Goal: Task Accomplishment & Management: Use online tool/utility

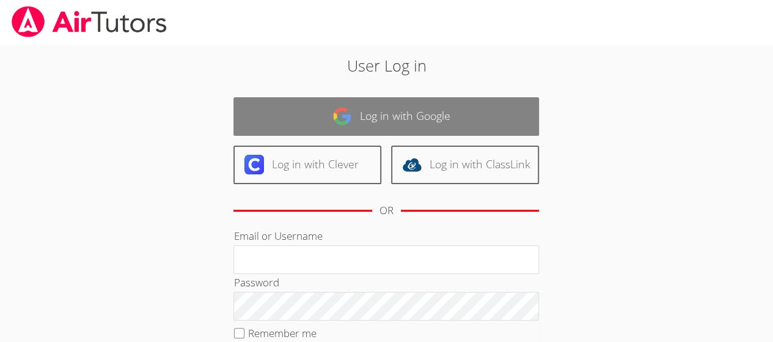
click at [486, 109] on link "Log in with Google" at bounding box center [385, 116] width 305 height 38
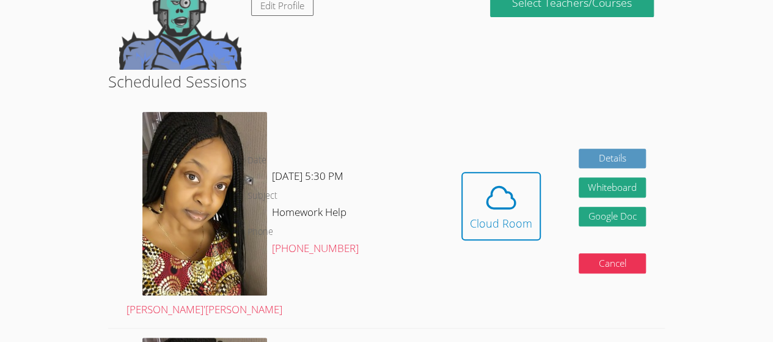
scroll to position [182, 0]
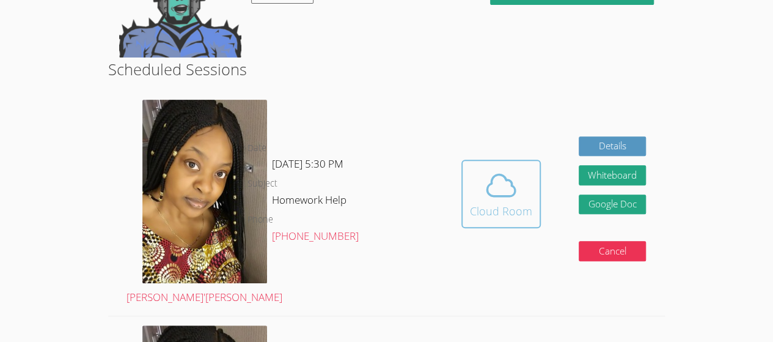
click at [516, 202] on div "Cloud Room" at bounding box center [501, 210] width 62 height 17
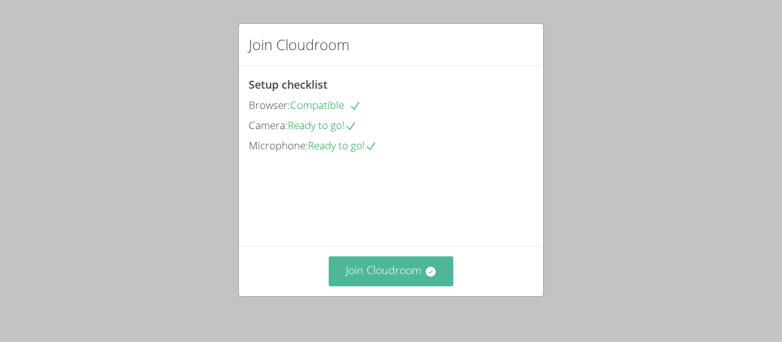
click at [370, 261] on button "Join Cloudroom" at bounding box center [391, 271] width 125 height 30
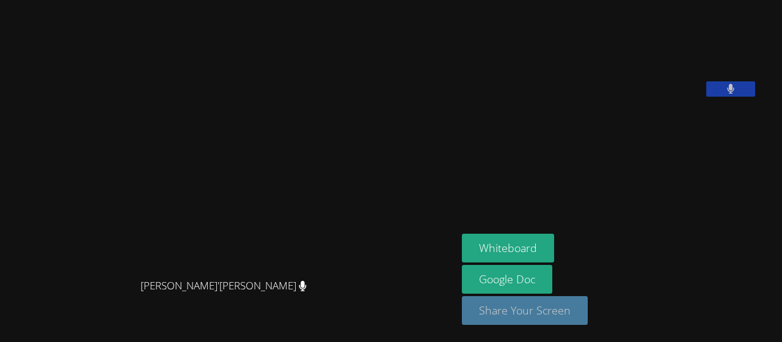
click at [543, 317] on button "Share Your Screen" at bounding box center [525, 310] width 126 height 29
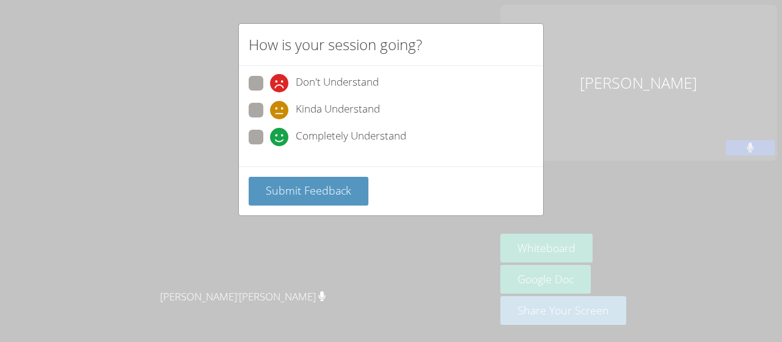
click at [251, 144] on label "Completely Understand" at bounding box center [328, 138] width 158 height 16
click at [270, 140] on input "Completely Understand" at bounding box center [275, 135] width 10 height 10
radio input "true"
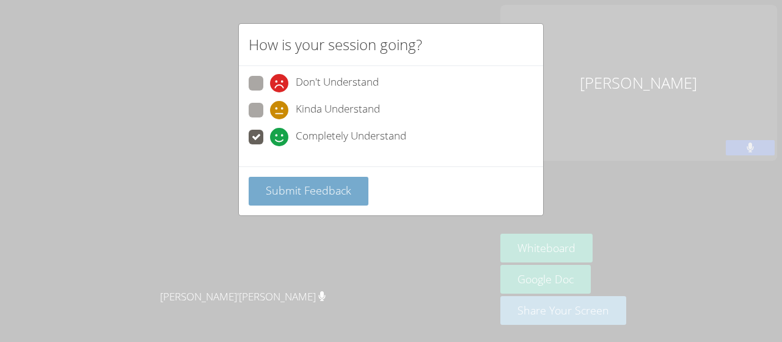
click at [278, 177] on button "Submit Feedback" at bounding box center [309, 191] width 120 height 29
